Goal: Task Accomplishment & Management: Use online tool/utility

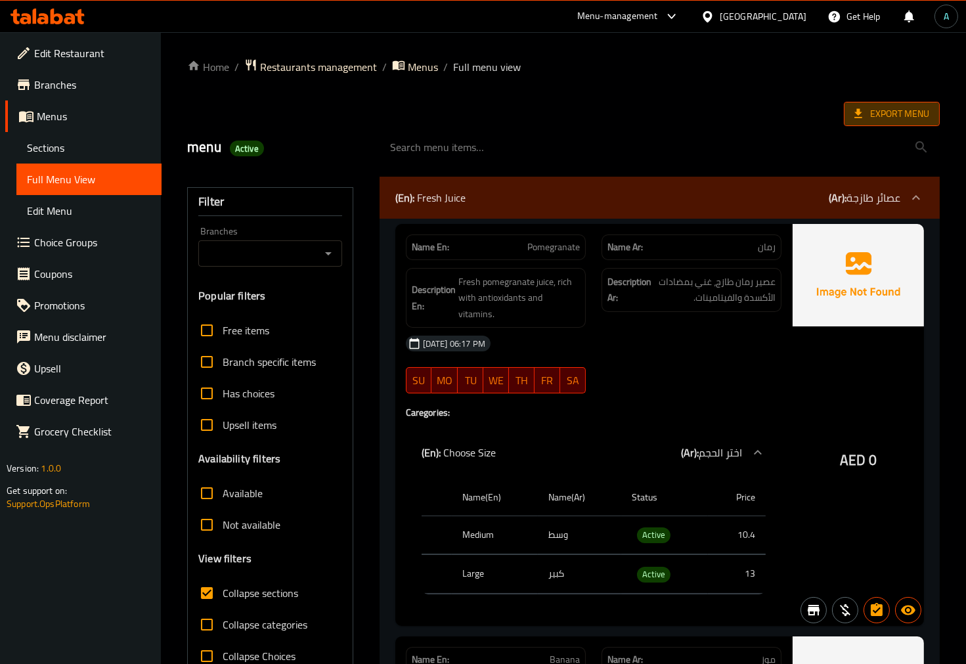
click at [885, 110] on span "Export Menu" at bounding box center [892, 114] width 75 height 16
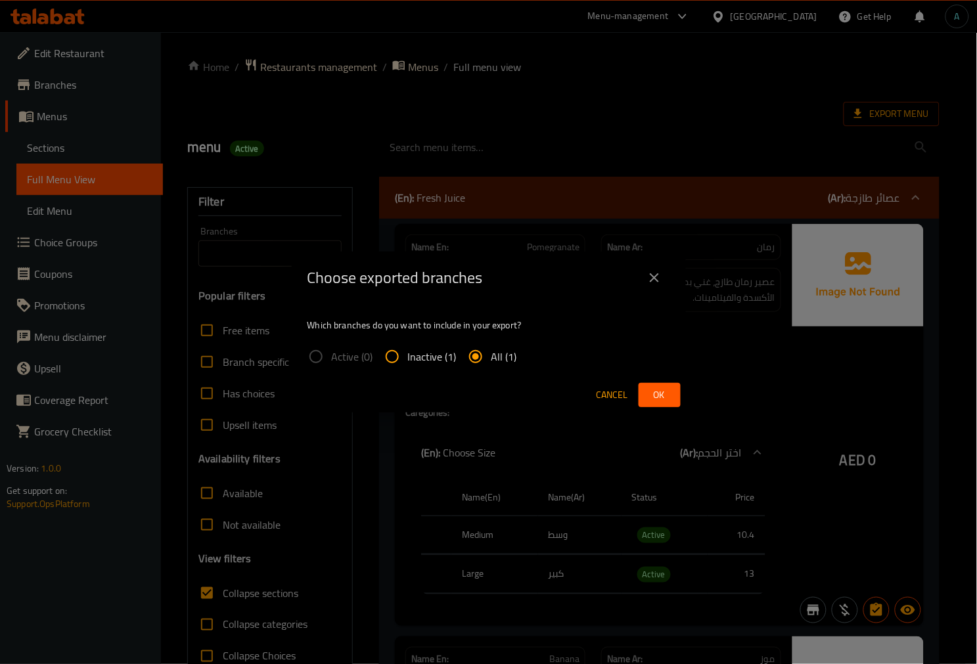
click at [652, 391] on span "Ok" at bounding box center [659, 395] width 21 height 16
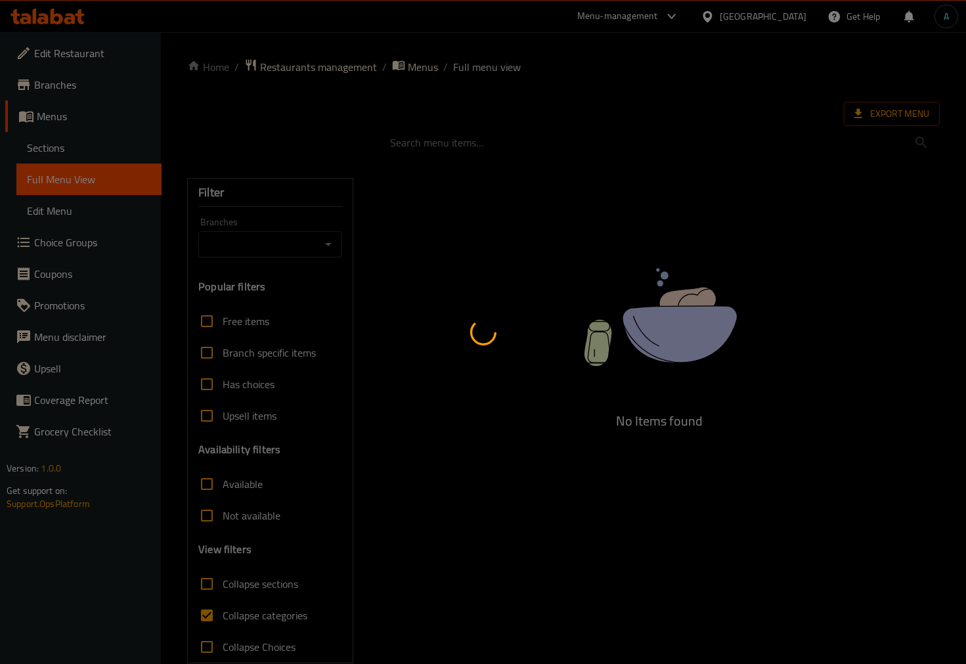
click at [880, 114] on div at bounding box center [483, 332] width 966 height 664
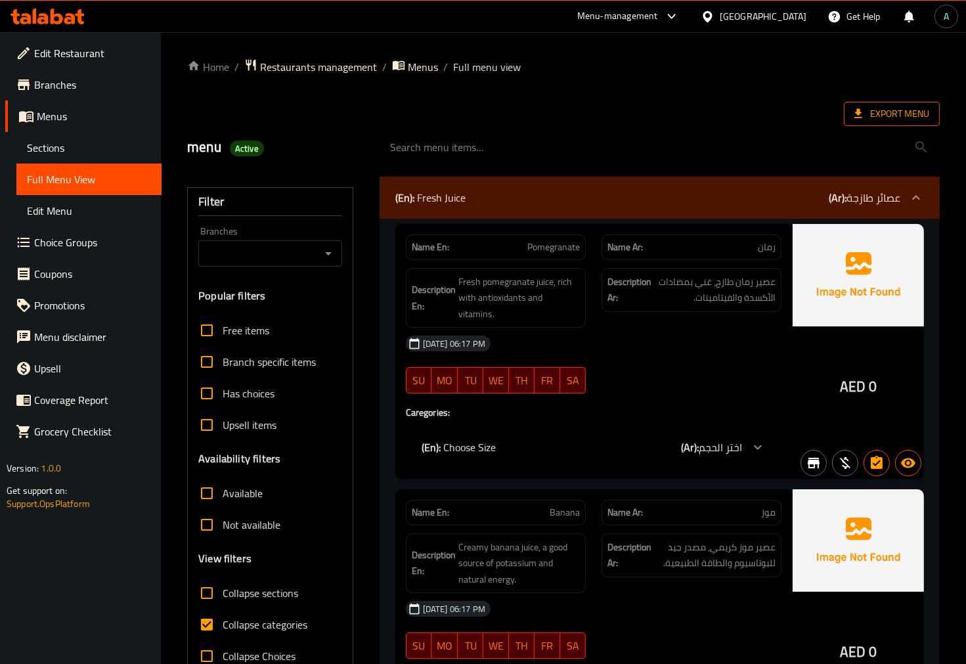
click at [880, 120] on span "Export Menu" at bounding box center [892, 114] width 75 height 16
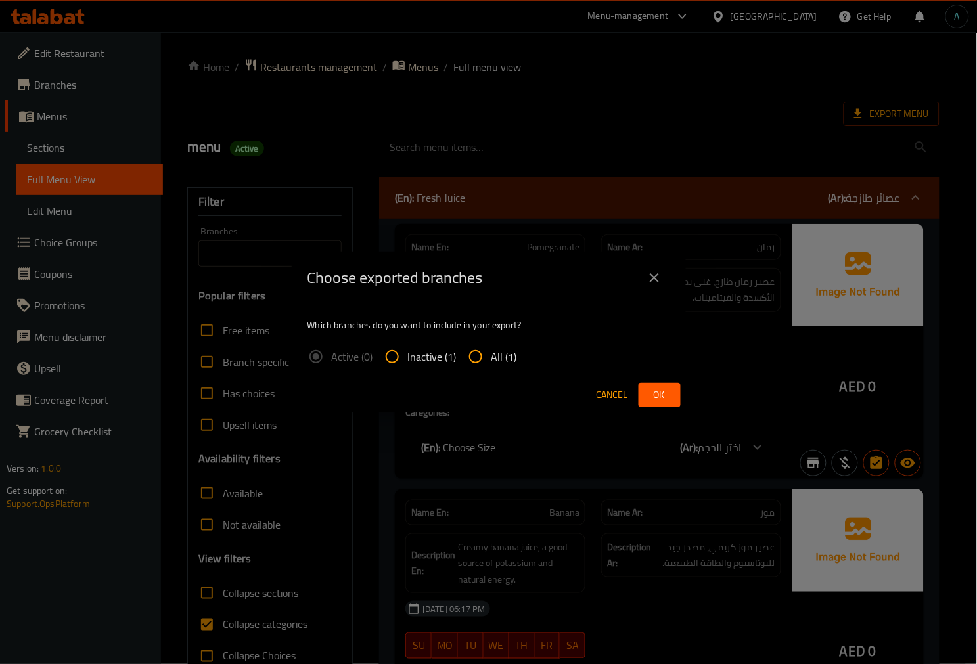
click at [495, 351] on span "All (1)" at bounding box center [504, 357] width 26 height 16
click at [491, 351] on input "All (1)" at bounding box center [476, 357] width 32 height 32
radio input "true"
click at [656, 396] on span "Ok" at bounding box center [659, 395] width 21 height 16
